Goal: Task Accomplishment & Management: Use online tool/utility

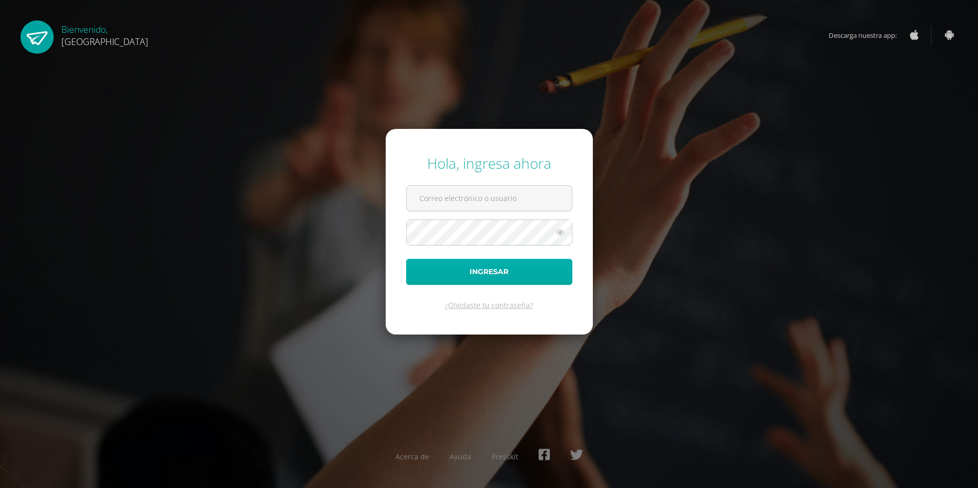
type input "[EMAIL_ADDRESS][DOMAIN_NAME]"
click at [521, 272] on button "Ingresar" at bounding box center [489, 272] width 166 height 26
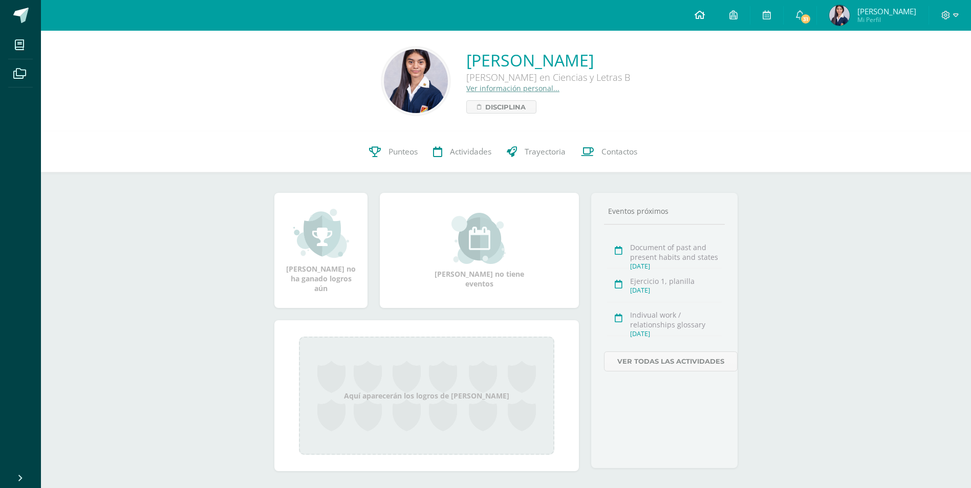
click at [705, 18] on icon at bounding box center [699, 14] width 10 height 9
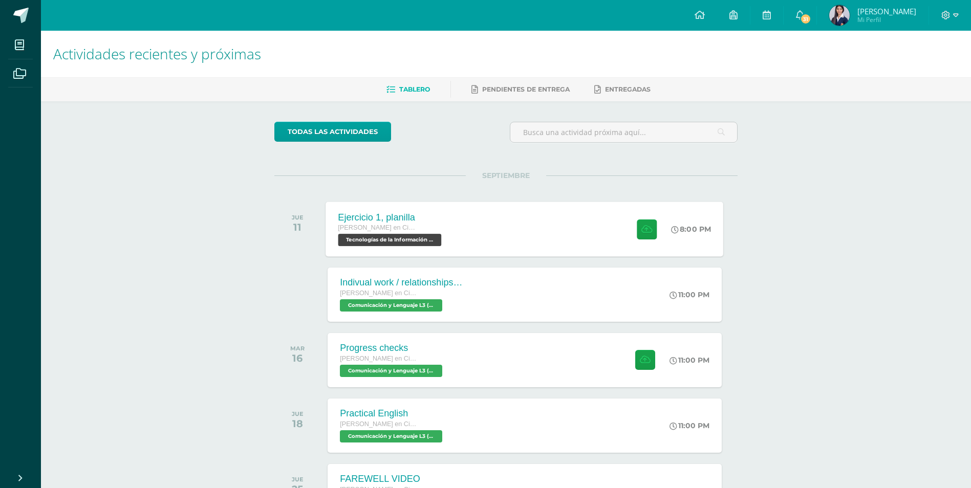
click at [519, 230] on div "Ejercicio 1, planilla Quinto Quinto Bachillerato en Ciencias y Letras Tecnologí…" at bounding box center [525, 229] width 398 height 55
